Goal: Complete application form: Complete application form

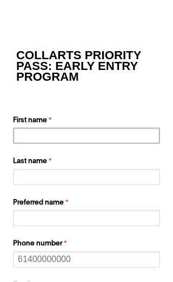
click at [60, 139] on input "First name" at bounding box center [86, 137] width 147 height 16
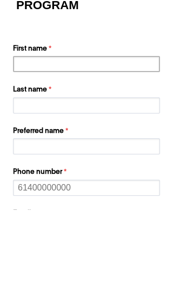
type input "An [PERSON_NAME]"
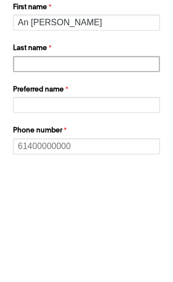
type input "[PERSON_NAME]"
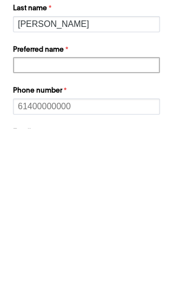
scroll to position [155, 0]
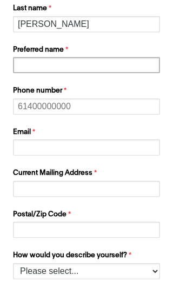
type input "An Ngoc Nguyen"
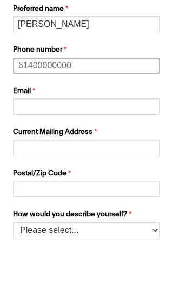
type input "0412500236"
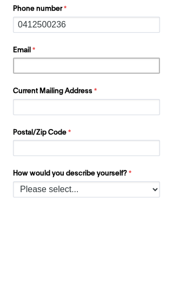
scroll to position [237, 0]
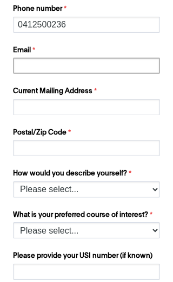
type input "[EMAIL_ADDRESS][DOMAIN_NAME]"
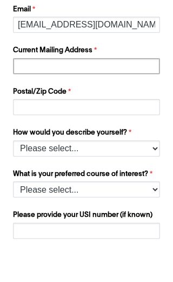
type input "10 Thomas Hamilton Avenue Mirrkabooka"
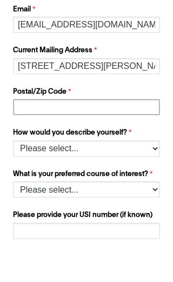
type input "6061"
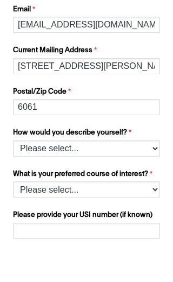
scroll to position [278, 0]
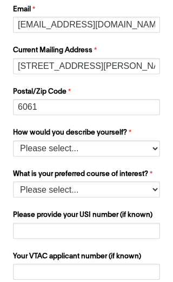
click at [124, 147] on select "Please select... I’m currently in Year 12 I've completed Year 12 and took a gap…" at bounding box center [86, 149] width 147 height 16
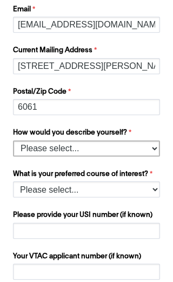
select select "tfa_158"
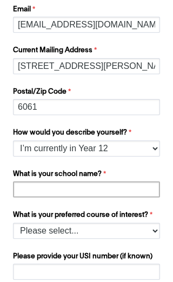
click at [103, 191] on input "What is your school name?" at bounding box center [86, 190] width 147 height 16
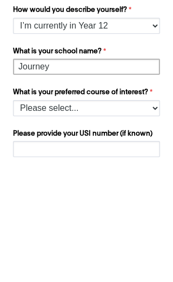
type input "Journey"
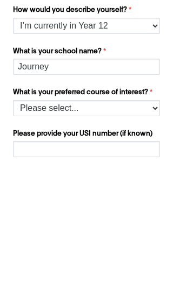
scroll to position [401, 0]
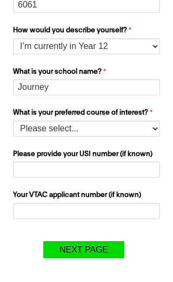
click at [123, 122] on select "Please select... 2D Animation Acting Audio Engineering Comedy Digital & Social …" at bounding box center [86, 129] width 147 height 16
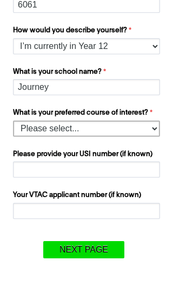
select select "tfa_1206"
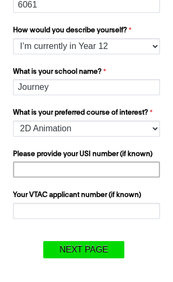
click at [63, 169] on input "Please provide your USI number (if known)" at bounding box center [86, 170] width 147 height 16
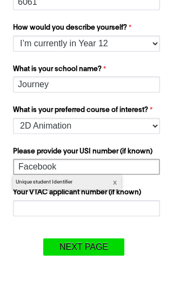
type input "Facebook"
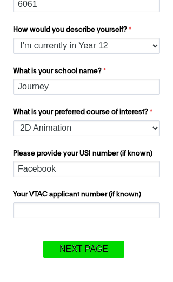
scroll to position [408, 0]
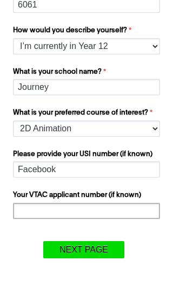
click at [117, 205] on input "Your VTAC applicant number (if known)" at bounding box center [86, 211] width 147 height 16
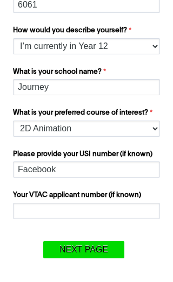
click at [84, 258] on input "Next Page" at bounding box center [83, 250] width 81 height 17
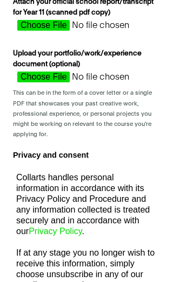
scroll to position [0, 0]
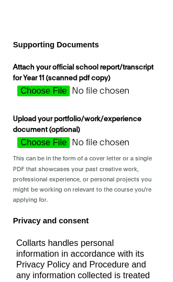
click at [45, 102] on input "Attach your official school report/transcript for Year 11 (scanned pdf copy)" at bounding box center [90, 94] width 155 height 16
type input "C:\fakepath\httpswww.eeas.europa.eusitesdefaultfiles2025documents2025_8_18_Ukra…"
click at [38, 154] on input "Upload your portfolio/work/experience document (optional)" at bounding box center [90, 145] width 155 height 16
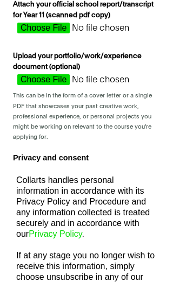
scroll to position [64, 0]
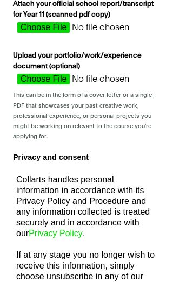
click at [32, 90] on input "Upload your portfolio/work/experience document (optional)" at bounding box center [90, 82] width 155 height 16
type input "C:\fakepath\Meetings held by DG FISMA until 31_08_2025.xlsx"
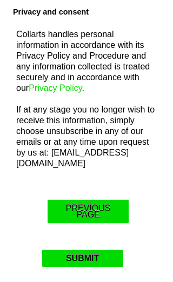
click at [79, 267] on input "Submit" at bounding box center [82, 258] width 81 height 17
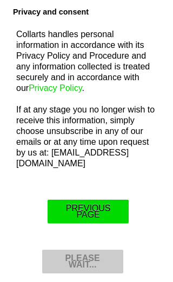
scroll to position [209, 0]
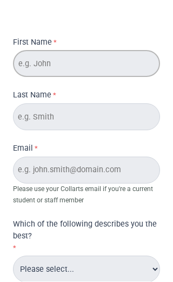
click at [72, 67] on input "First Name" at bounding box center [86, 64] width 147 height 27
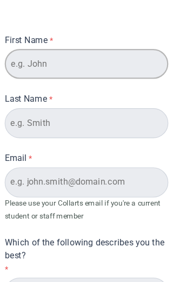
type input "An [PERSON_NAME]"
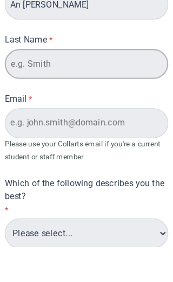
type input "[PERSON_NAME]"
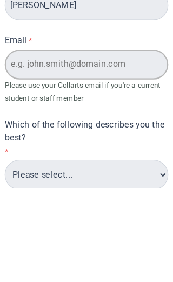
scroll to position [85, 0]
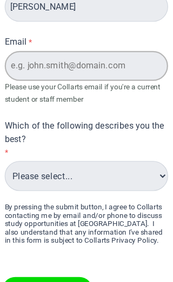
type input "[EMAIL_ADDRESS][DOMAIN_NAME]"
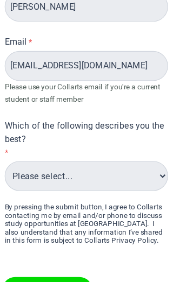
click at [47, 174] on select "Please select... Alumni Collarts Staff Current Collarts Student International P…" at bounding box center [86, 187] width 147 height 27
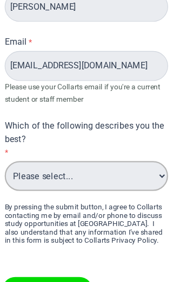
select select "tfa_556"
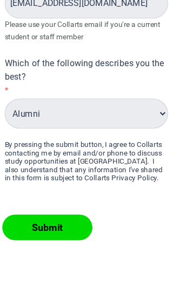
scroll to position [169, 0]
click at [46, 209] on input "Submit" at bounding box center [51, 205] width 81 height 23
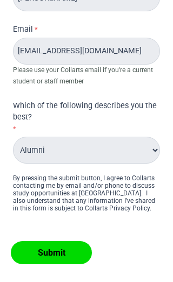
scroll to position [197, 0]
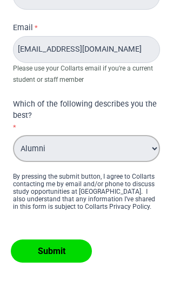
click at [139, 157] on select "Please select... Alumni Collarts Staff Current Collarts Student International P…" at bounding box center [86, 148] width 147 height 27
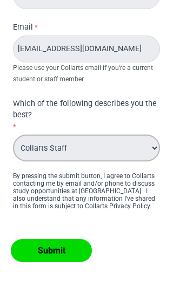
click at [95, 155] on select "Please select... Alumni Collarts Staff Current Collarts Student International P…" at bounding box center [86, 148] width 147 height 27
select select "tfa_558"
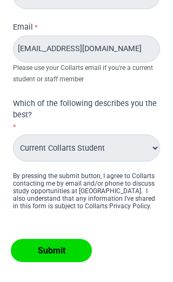
click at [56, 261] on input "Submit" at bounding box center [51, 250] width 81 height 23
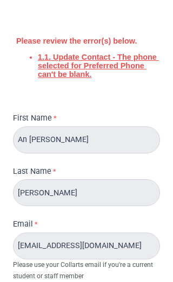
click at [89, 74] on link "1.1. Update Contact - The phone selected for Preferred Phone can't be blank." at bounding box center [98, 66] width 121 height 26
click at [92, 74] on link "1.1. Update Contact - The phone selected for Preferred Phone can't be blank." at bounding box center [98, 66] width 121 height 26
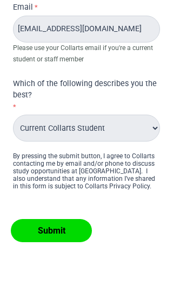
scroll to position [217, 0]
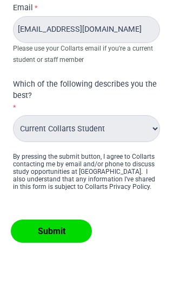
click at [114, 139] on select "Please select... Alumni Collarts Staff Current Collarts Student International P…" at bounding box center [86, 128] width 147 height 27
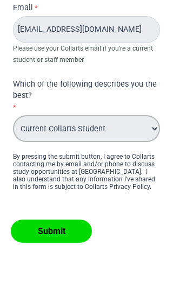
select select "tfa_557"
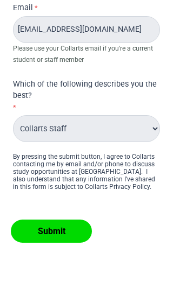
click at [55, 239] on input "Submit" at bounding box center [51, 231] width 81 height 23
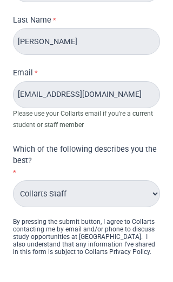
scroll to position [152, 0]
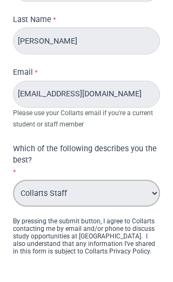
click at [65, 207] on select "Please select... Alumni Collarts Staff Current Collarts Student International P…" at bounding box center [86, 193] width 147 height 27
select select "tfa_560"
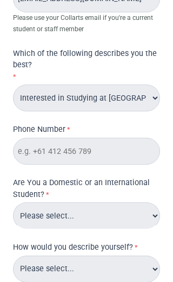
scroll to position [252, 0]
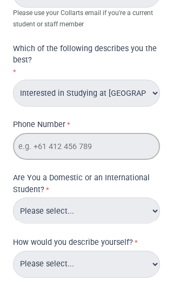
click at [81, 154] on input "Phone Number" at bounding box center [86, 146] width 147 height 27
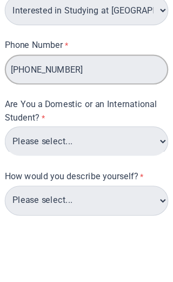
type input "[PHONE_NUMBER]"
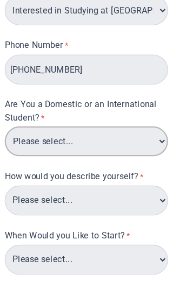
click at [95, 134] on select "Please select... Domestic International" at bounding box center [86, 127] width 147 height 27
select select "tfa_92"
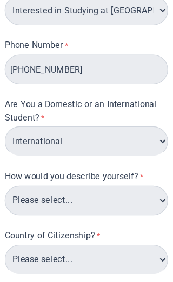
click at [73, 188] on select "Please select... I've completed Year 12 I’m currently in Year 12 and planning w…" at bounding box center [86, 180] width 147 height 27
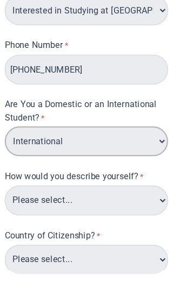
click at [104, 127] on select "Please select... Domestic International" at bounding box center [86, 127] width 147 height 27
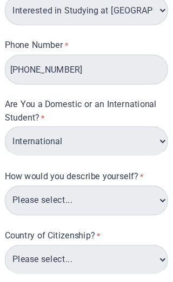
click at [81, 194] on select "Please select... I've completed Year 12 I’m currently in Year 12 and planning w…" at bounding box center [86, 180] width 147 height 27
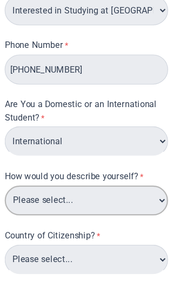
select select "tfa_80"
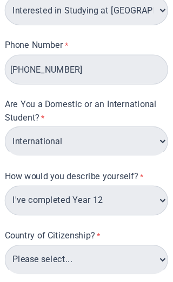
click at [73, 234] on select "Please select... [GEOGRAPHIC_DATA] [GEOGRAPHIC_DATA] [GEOGRAPHIC_DATA] [GEOGRAP…" at bounding box center [86, 233] width 147 height 27
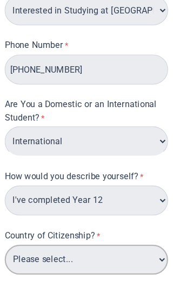
select select "tfa_210"
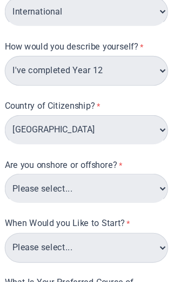
click at [42, 182] on select "Please select... Onshore (In [GEOGRAPHIC_DATA]) Offshore (Overseas)" at bounding box center [86, 169] width 147 height 27
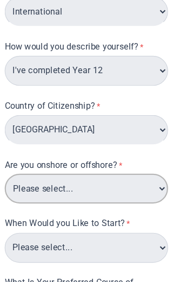
scroll to position [453, 0]
select select "tfa_477"
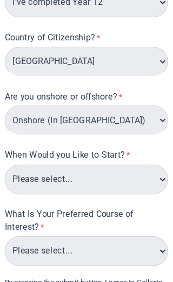
scroll to position [550, 0]
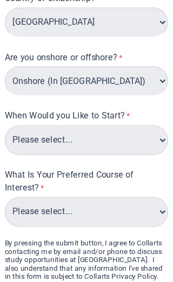
click at [40, 137] on select "Please select... Trimester 3 2025, starting September Trimester 1 2026, startin…" at bounding box center [86, 126] width 147 height 27
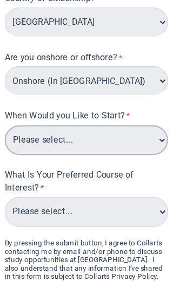
select select "tfa_589"
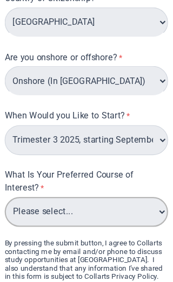
click at [50, 195] on select "Please select... Design Courses Entertainment Courses Communication Courses Per…" at bounding box center [86, 191] width 147 height 27
select select "tfa_481"
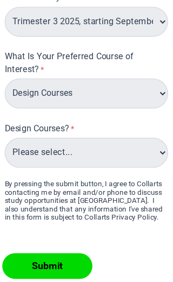
click at [42, 145] on select "Please select... 2D Animation Animation & VFX Game Design Graphic & Digital Des…" at bounding box center [86, 137] width 147 height 27
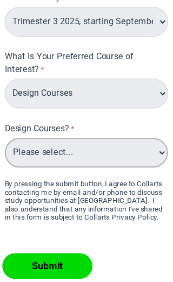
scroll to position [657, 0]
select select "tfa_591"
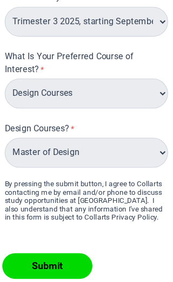
click at [43, 248] on input "Submit" at bounding box center [51, 239] width 81 height 23
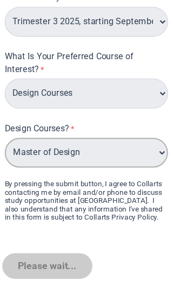
click at [123, 124] on select "Please select... 2D Animation Animation & VFX Game Design Graphic & Digital Des…" at bounding box center [86, 137] width 147 height 27
